Goal: Task Accomplishment & Management: Use online tool/utility

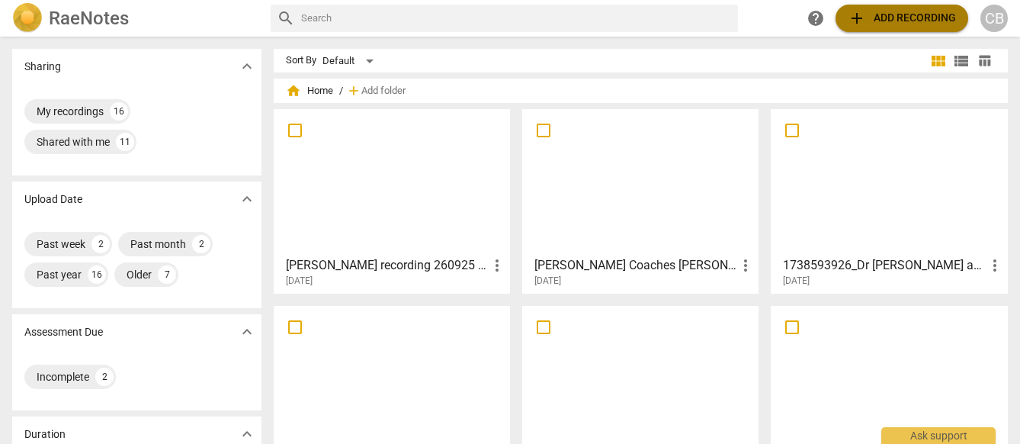
click at [855, 24] on span "add" at bounding box center [857, 18] width 18 height 18
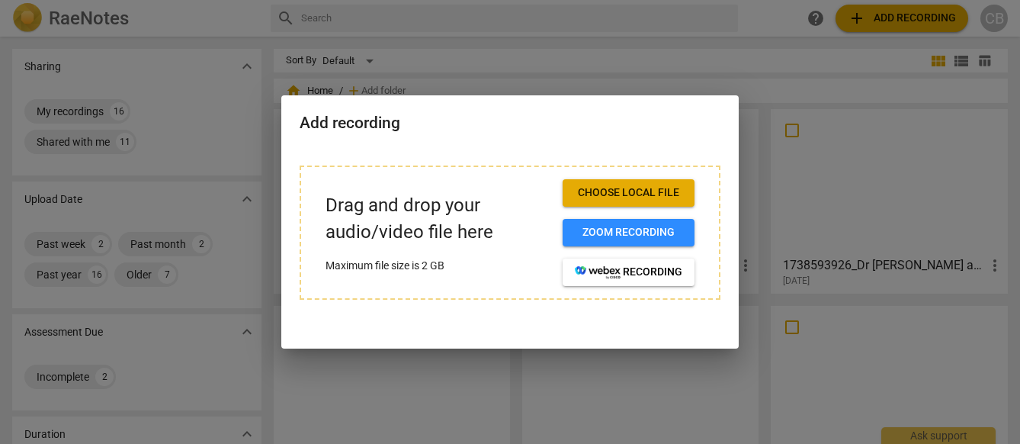
click at [614, 194] on span "Choose local file" at bounding box center [629, 192] width 108 height 15
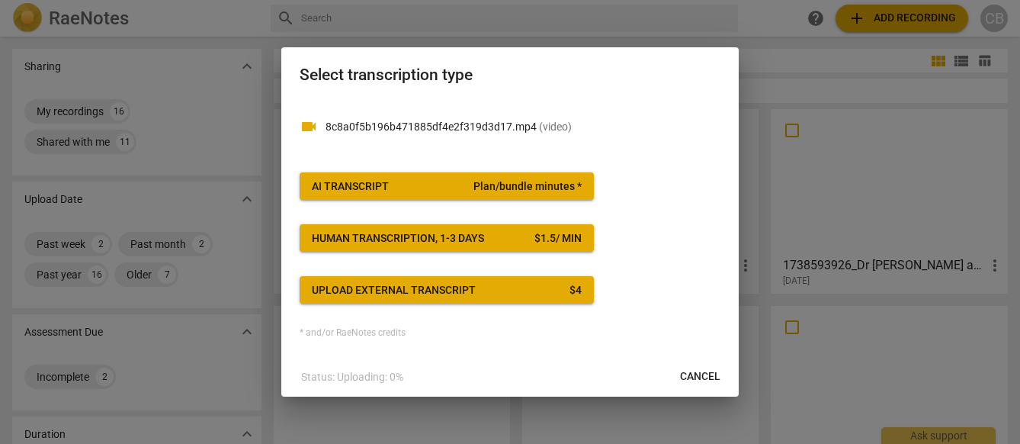
click at [382, 187] on div "AI Transcript" at bounding box center [350, 186] width 77 height 15
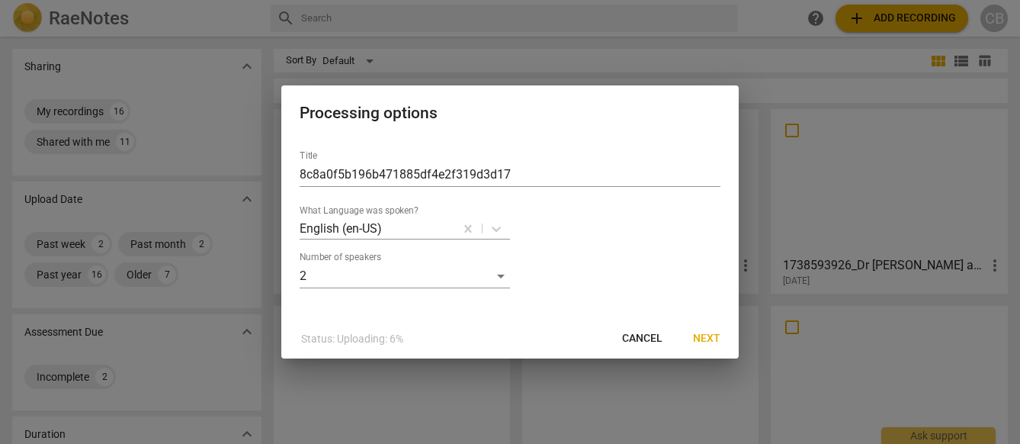
click at [717, 335] on span "Next" at bounding box center [706, 338] width 27 height 15
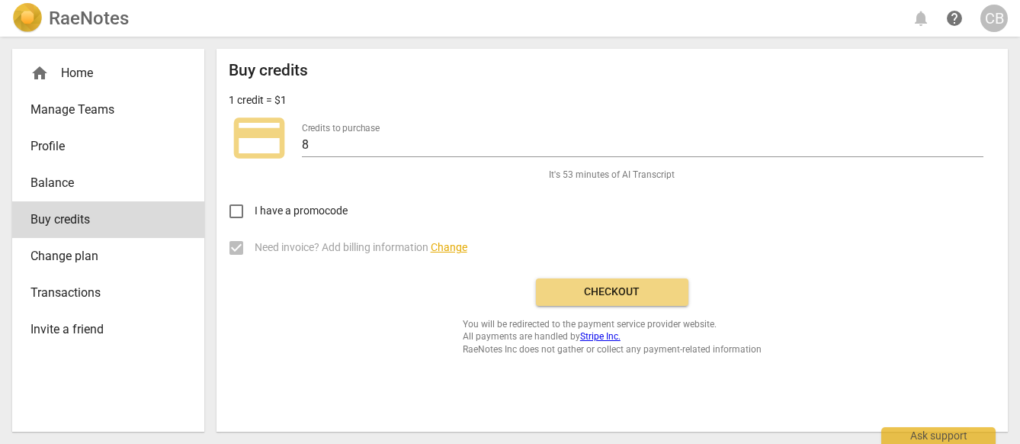
click at [646, 284] on span "Checkout" at bounding box center [612, 291] width 128 height 15
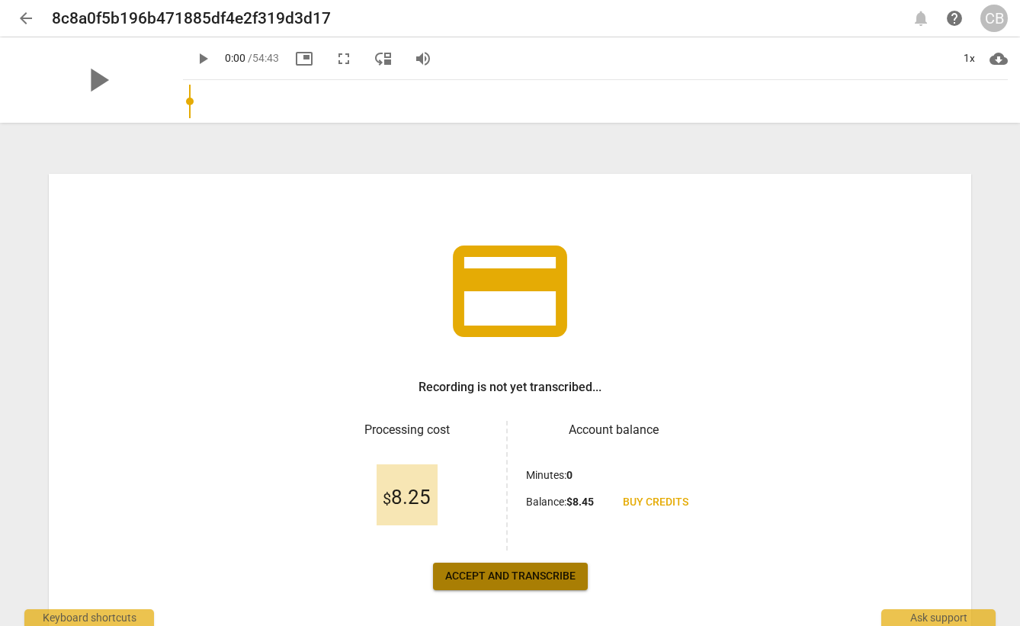
click at [483, 443] on button "Accept and transcribe" at bounding box center [510, 576] width 155 height 27
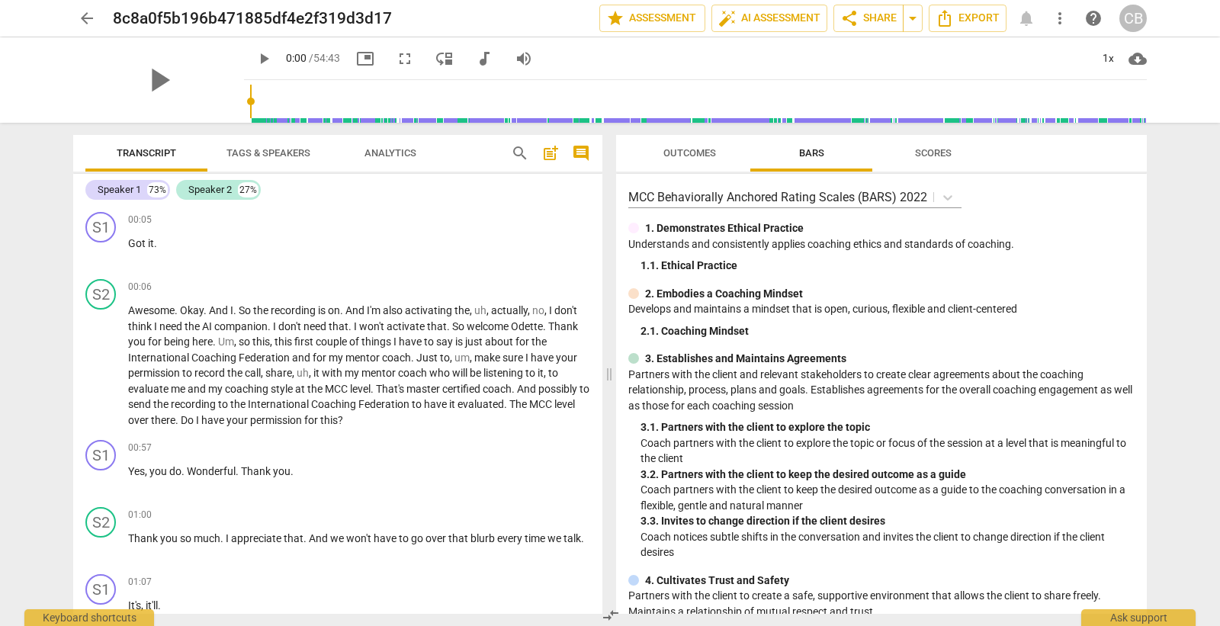
drag, startPoint x: 1187, startPoint y: 168, endPoint x: 1181, endPoint y: 135, distance: 33.3
click at [1019, 168] on div "arrow_back 8c8a0f5b196b471885df4e2f319d3d17 edit star Assessment auto_fix_high …" at bounding box center [610, 313] width 1220 height 626
